Goal: Use online tool/utility: Use online tool/utility

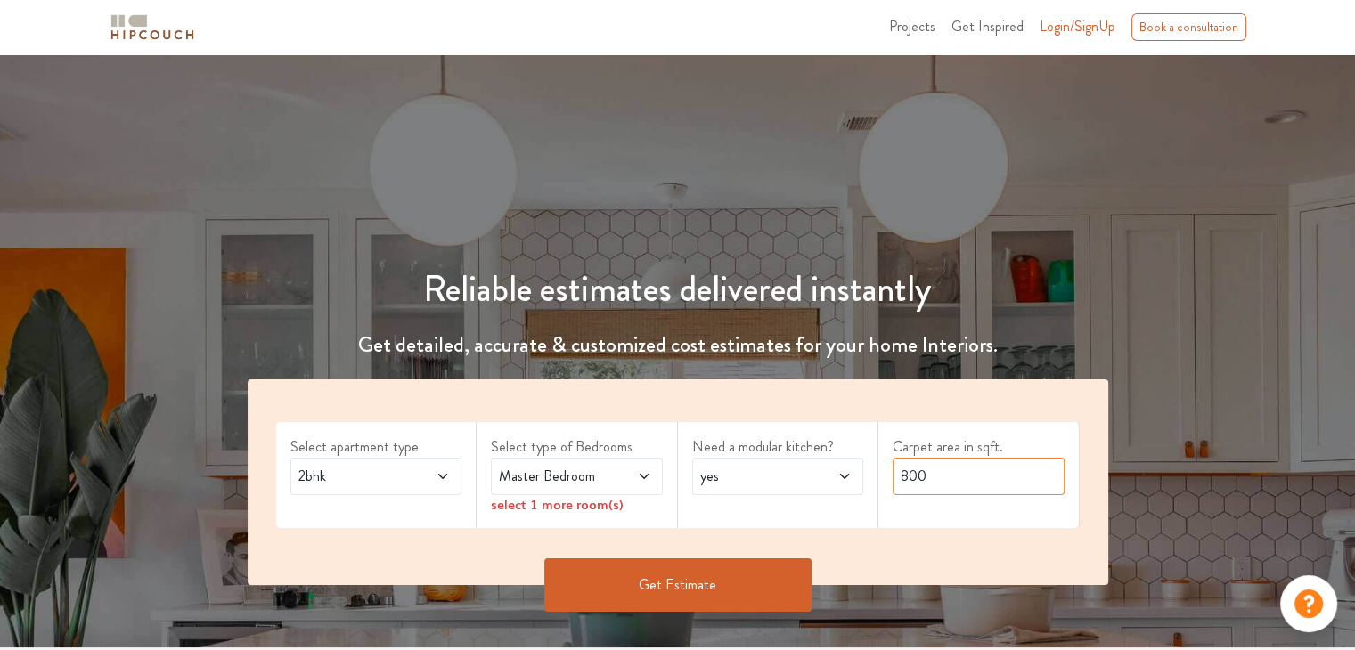
drag, startPoint x: 935, startPoint y: 468, endPoint x: 780, endPoint y: 474, distance: 155.1
click at [780, 474] on div "Select apartment type 2bhk Select type of Bedrooms Master Bedroom select 1 more…" at bounding box center [678, 483] width 861 height 206
type input "2000"
click at [997, 322] on div "Reliable estimates delivered instantly Get detailed, accurate & customized cost…" at bounding box center [677, 431] width 903 height 413
click at [633, 468] on span at bounding box center [631, 476] width 39 height 21
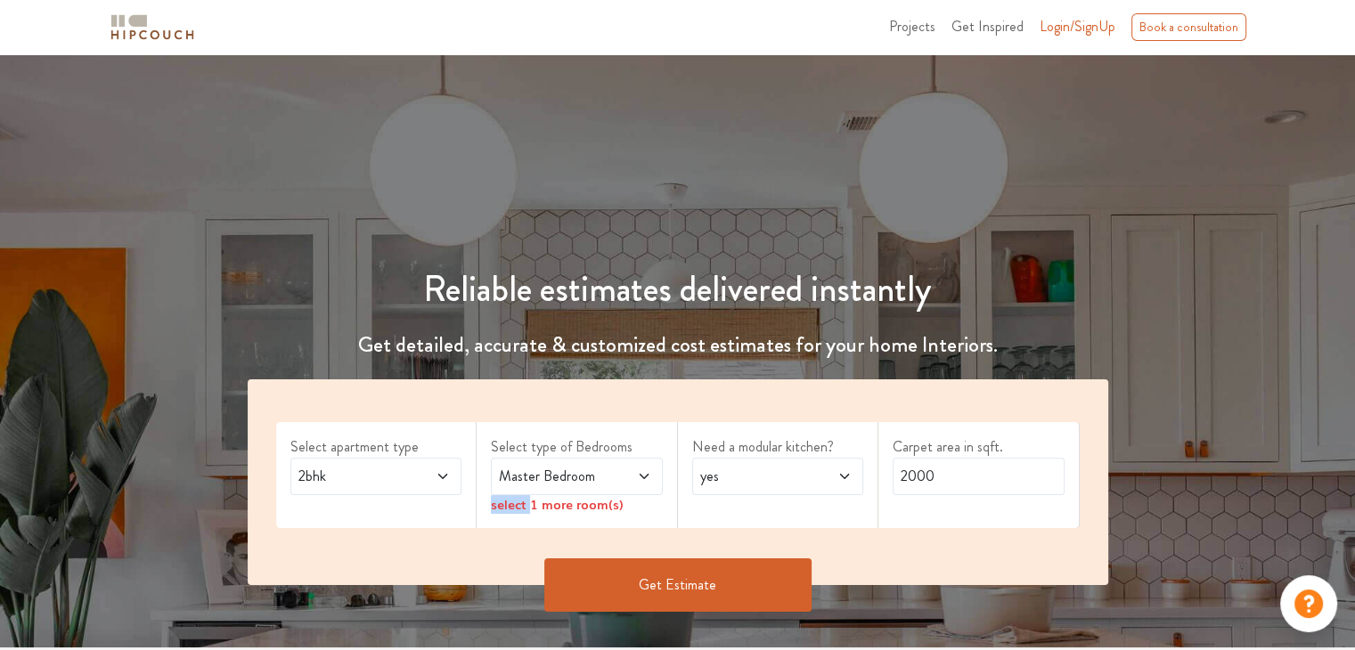
click at [637, 474] on icon at bounding box center [644, 477] width 14 height 14
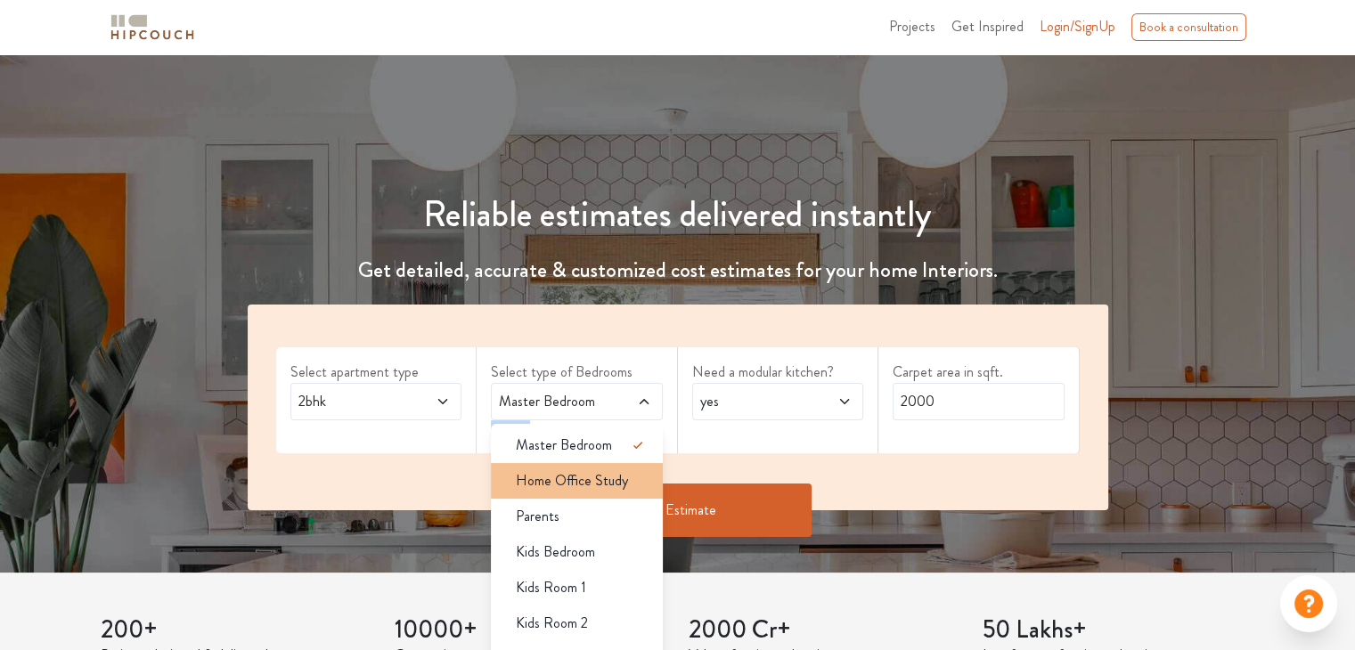
scroll to position [89, 0]
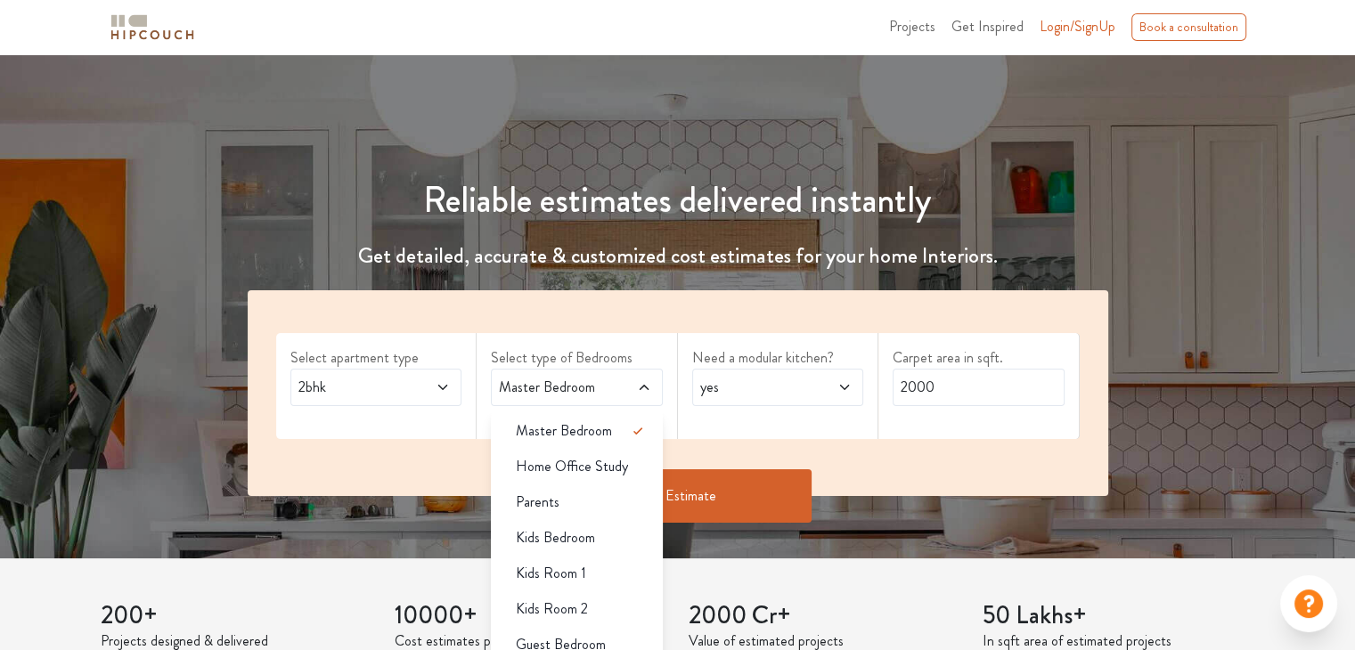
click at [602, 360] on label "Select type of Bedrooms" at bounding box center [577, 357] width 172 height 21
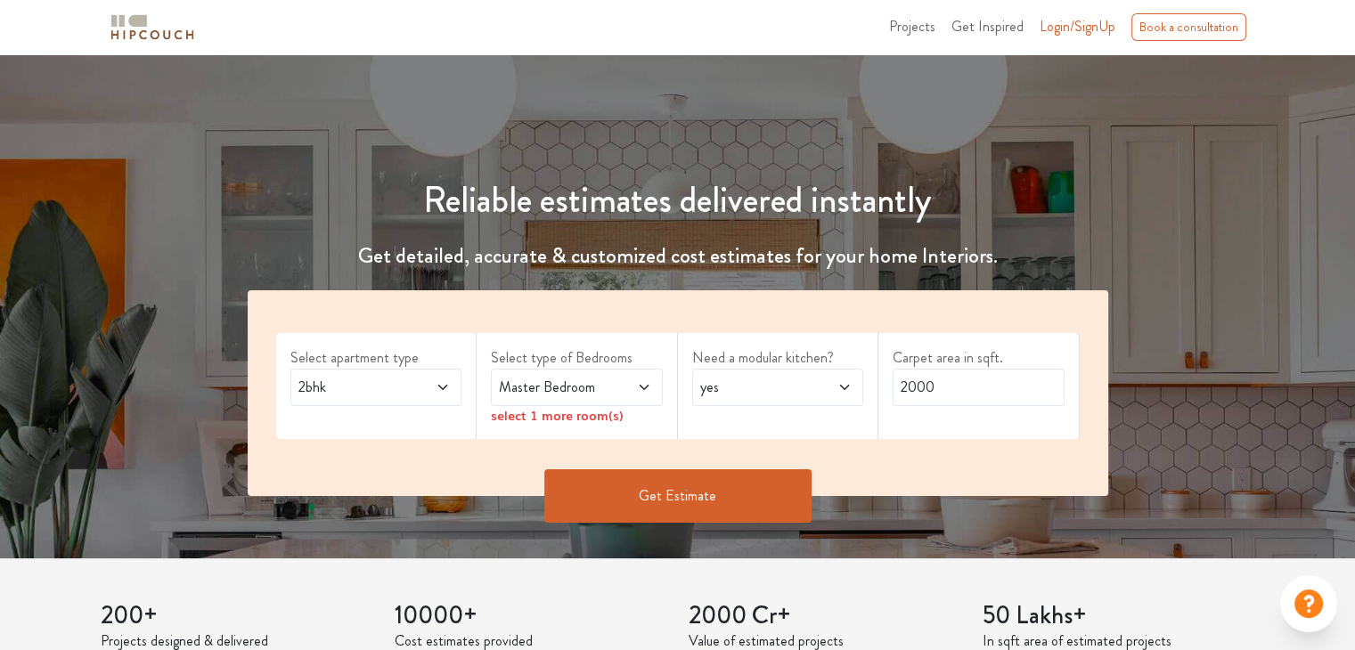
click at [637, 393] on icon at bounding box center [644, 387] width 14 height 14
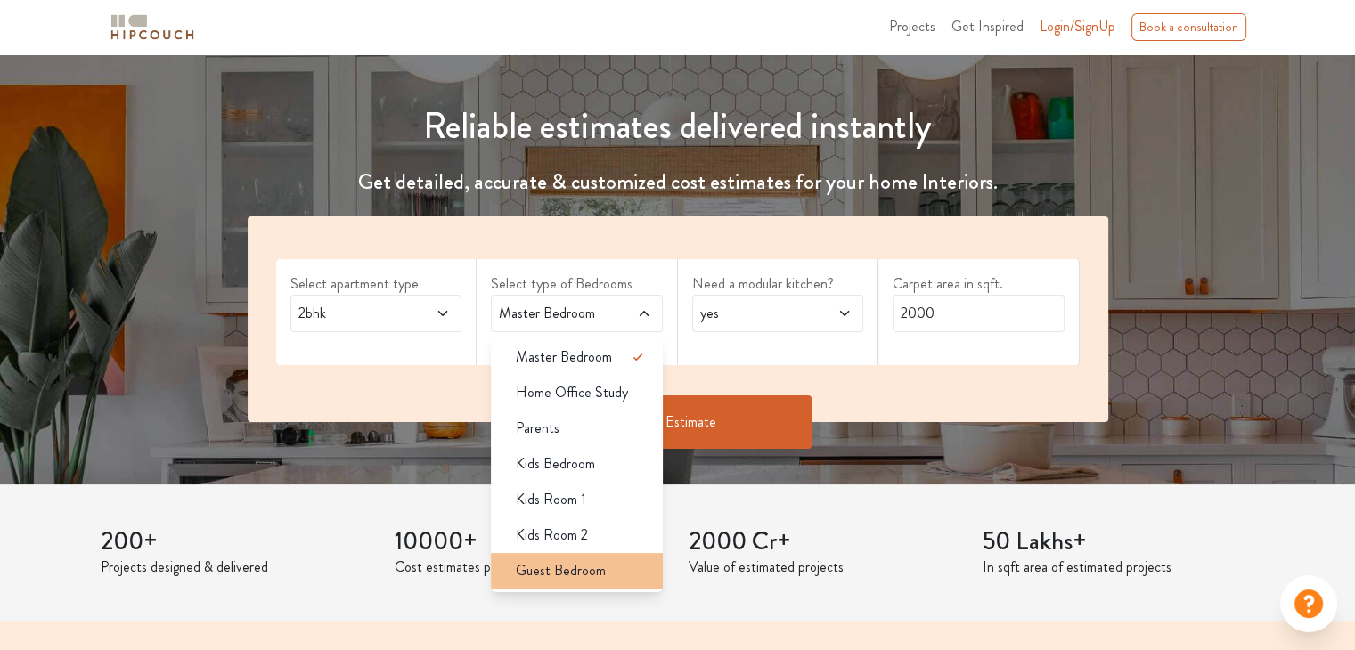
scroll to position [178, 0]
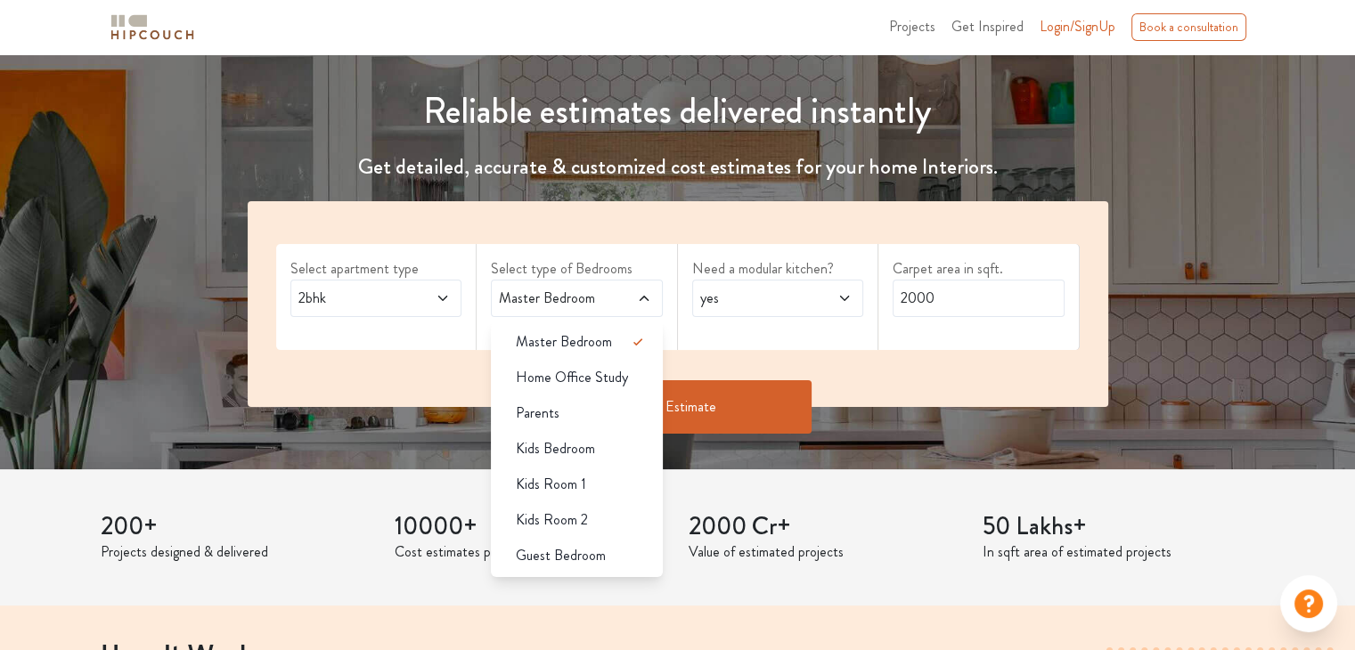
click at [609, 553] on div "Guest Bedroom" at bounding box center [582, 555] width 161 height 21
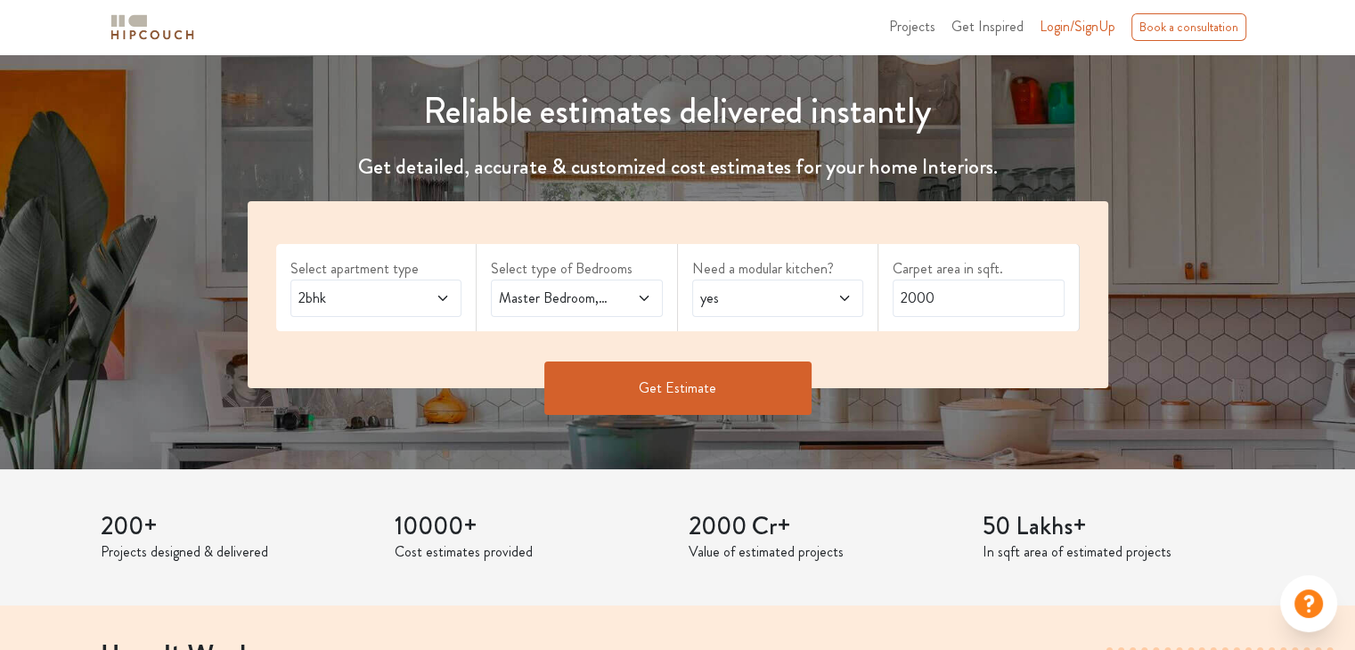
click at [617, 300] on span at bounding box center [631, 298] width 39 height 21
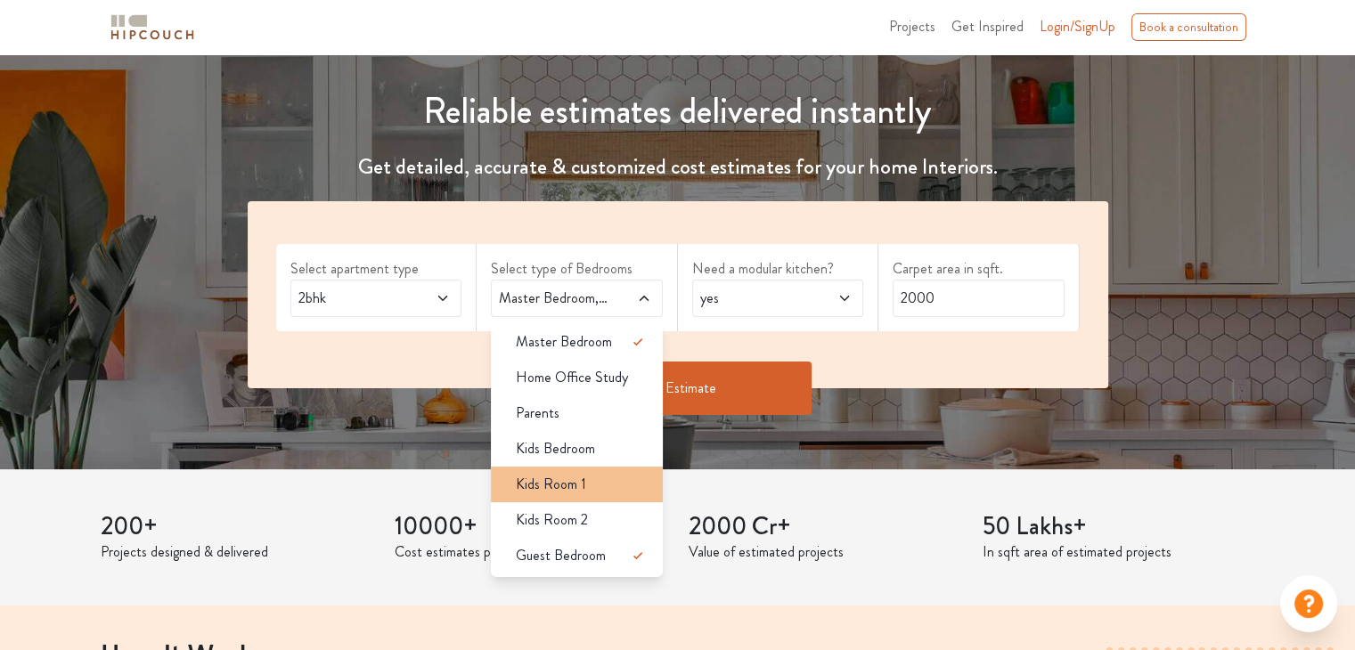
click at [612, 477] on div "Kids Room 1" at bounding box center [582, 484] width 161 height 21
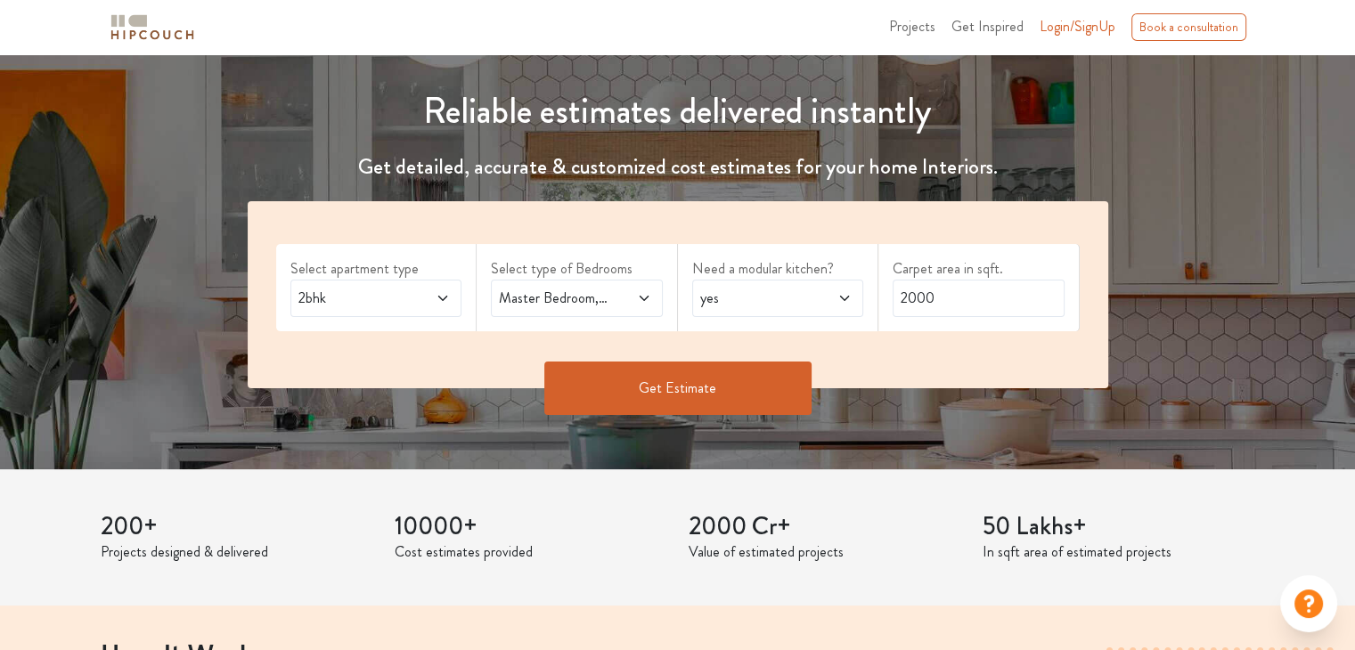
click at [615, 290] on span at bounding box center [631, 298] width 39 height 21
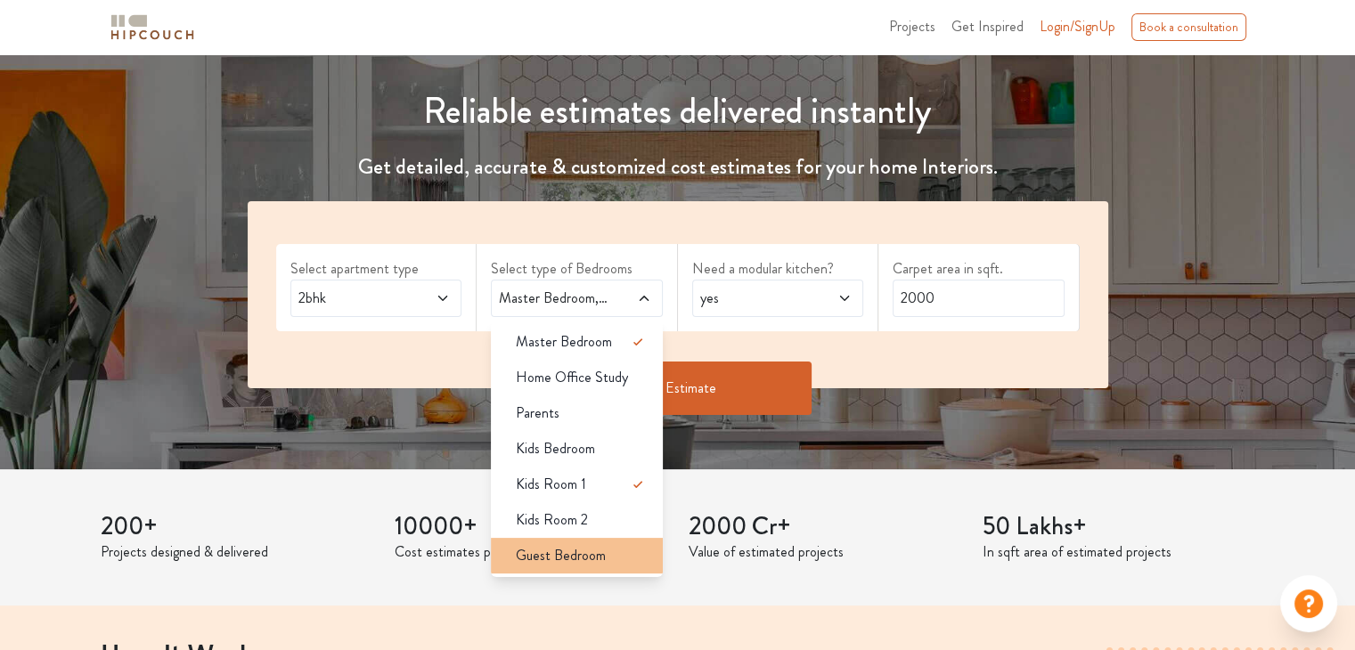
click at [613, 542] on li "Guest Bedroom" at bounding box center [577, 556] width 172 height 36
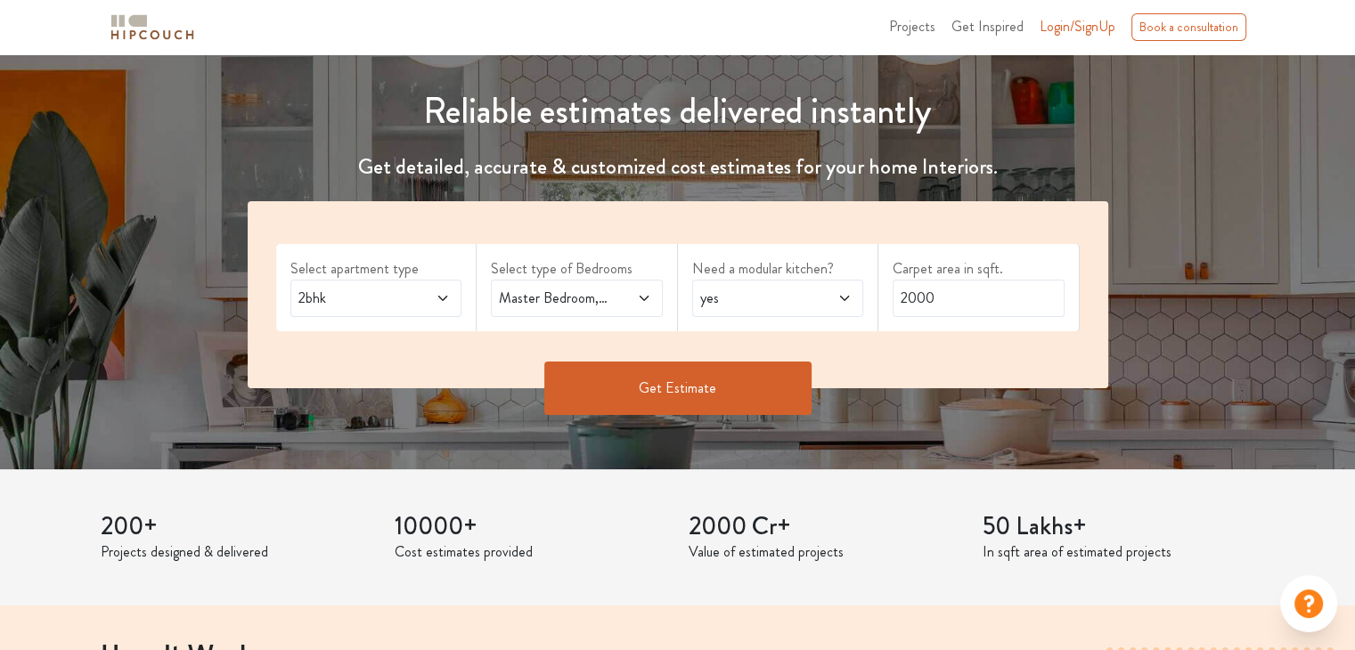
click at [354, 305] on span "2bhk" at bounding box center [353, 298] width 117 height 21
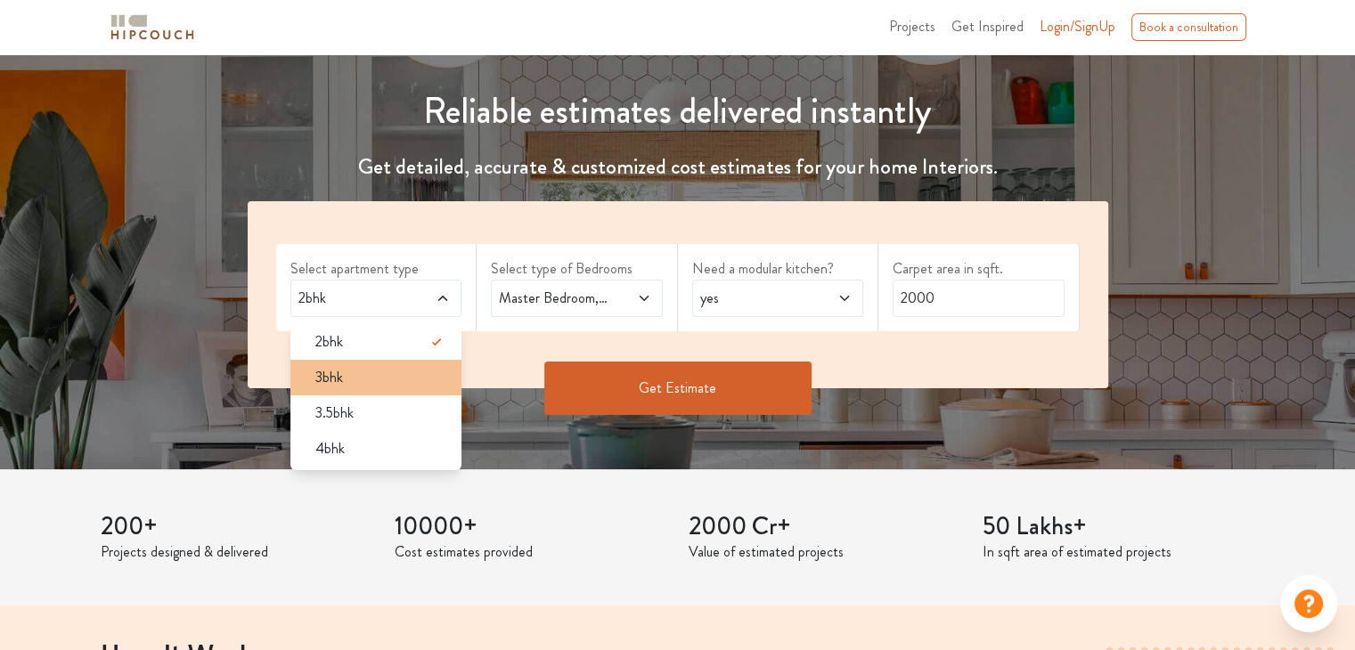
click at [381, 372] on div "3bhk" at bounding box center [381, 377] width 161 height 21
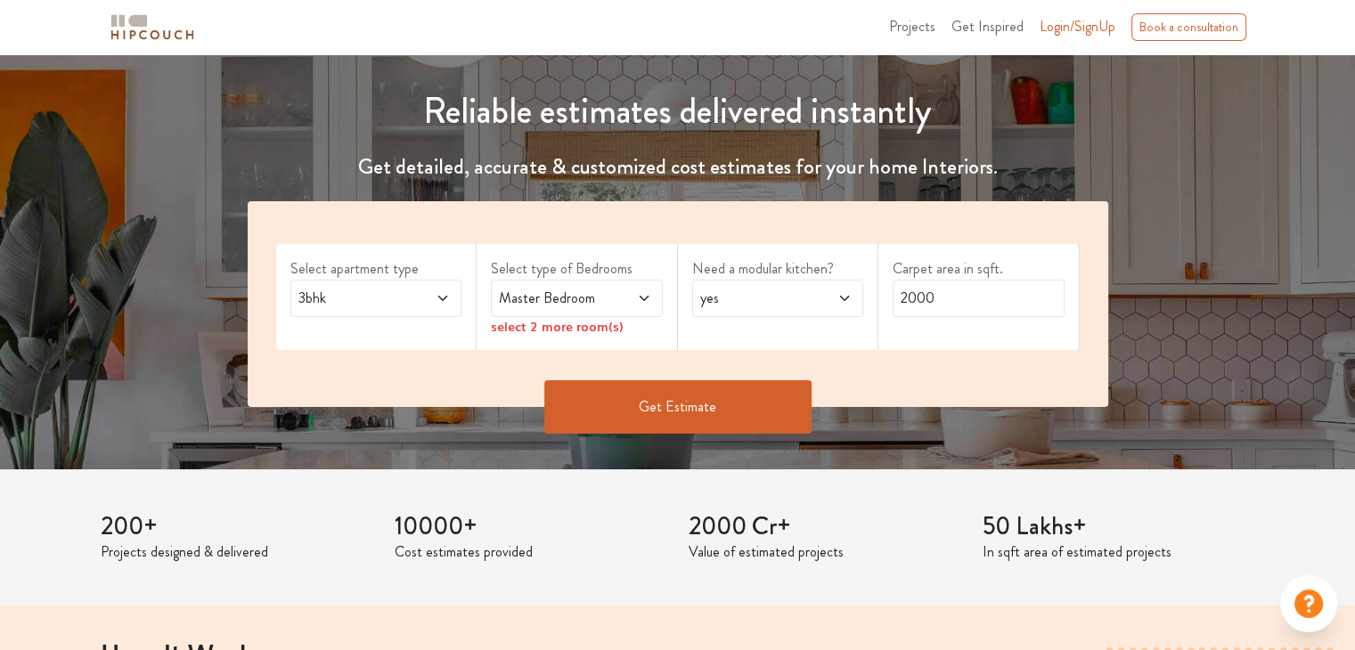
click at [712, 407] on button "Get Estimate" at bounding box center [677, 406] width 267 height 53
